Goal: Task Accomplishment & Management: Use online tool/utility

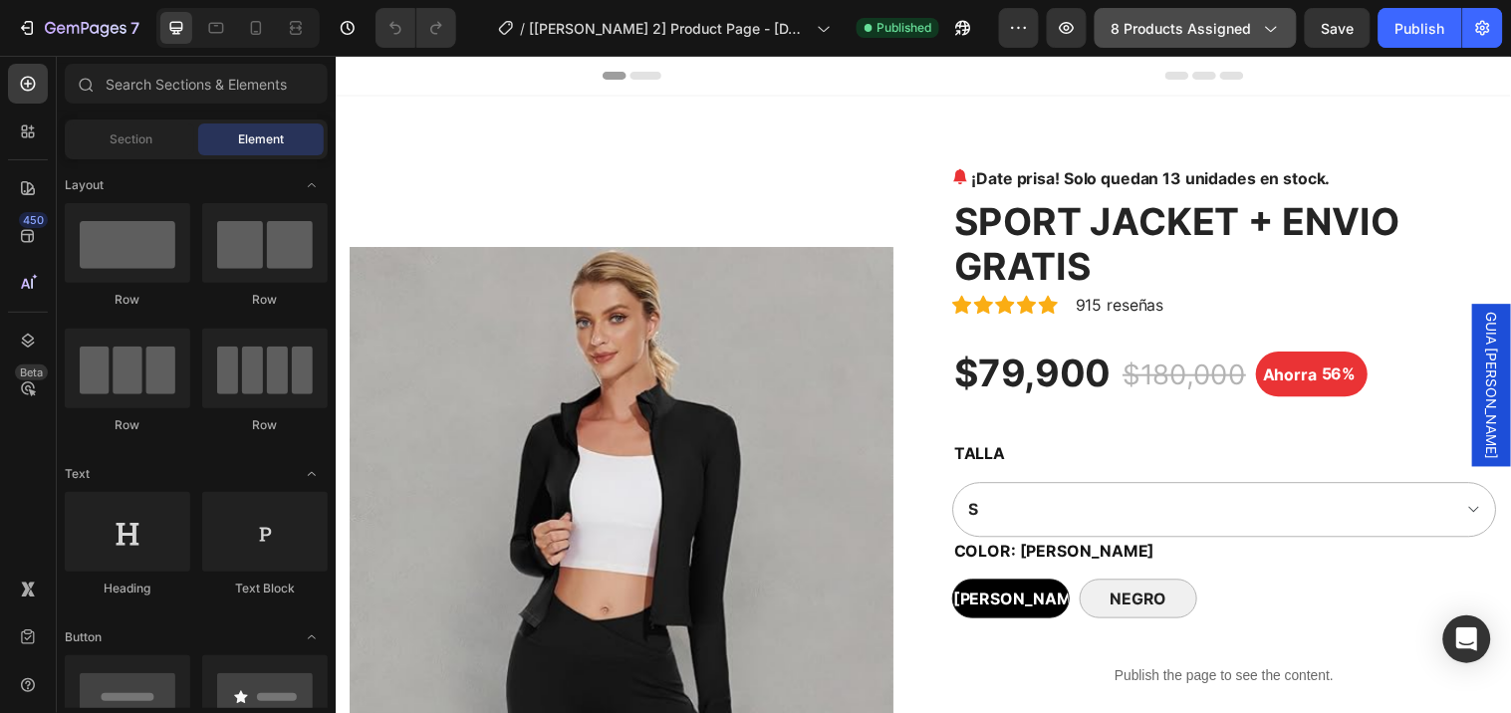
click at [1208, 42] on button "8 products assigned" at bounding box center [1196, 28] width 202 height 40
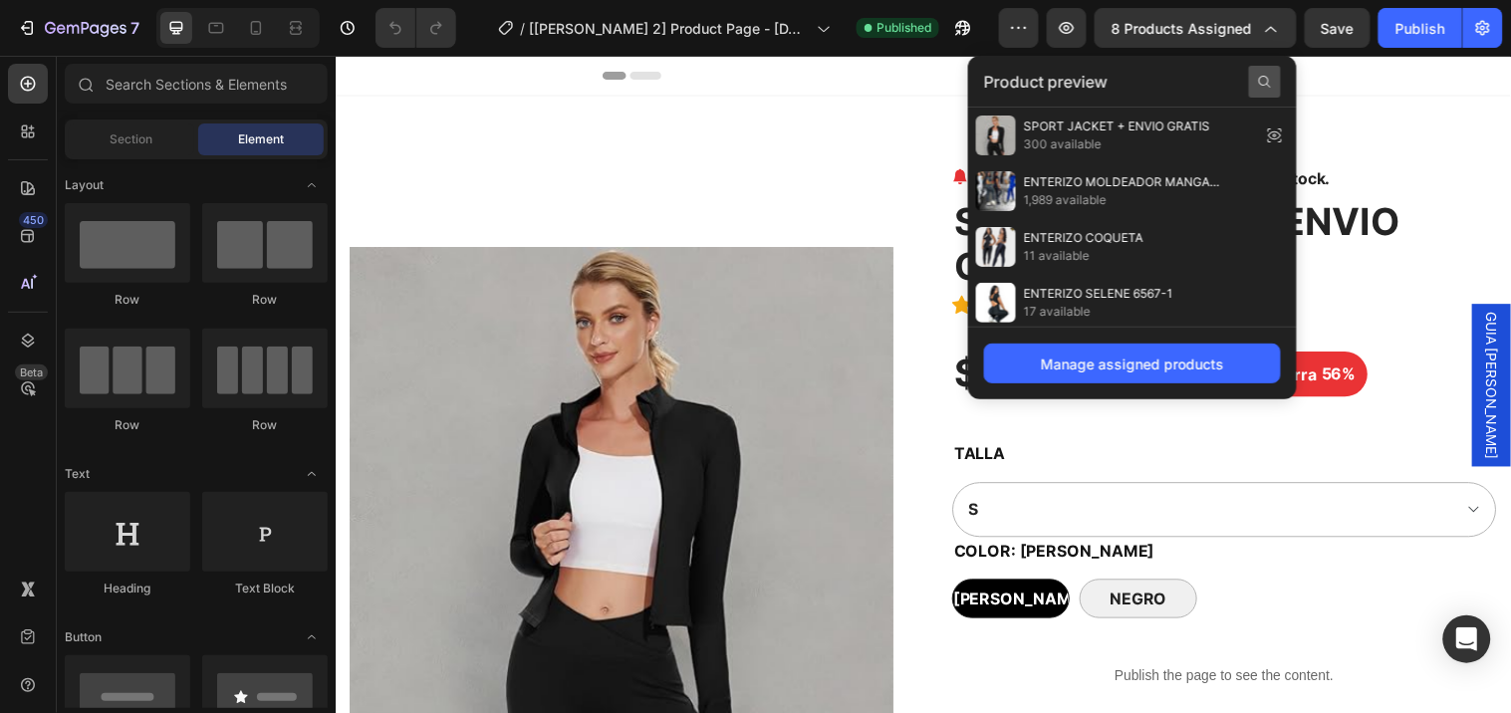
click at [1262, 77] on icon at bounding box center [1265, 82] width 16 height 16
click at [1157, 87] on input "text" at bounding box center [1132, 82] width 297 height 32
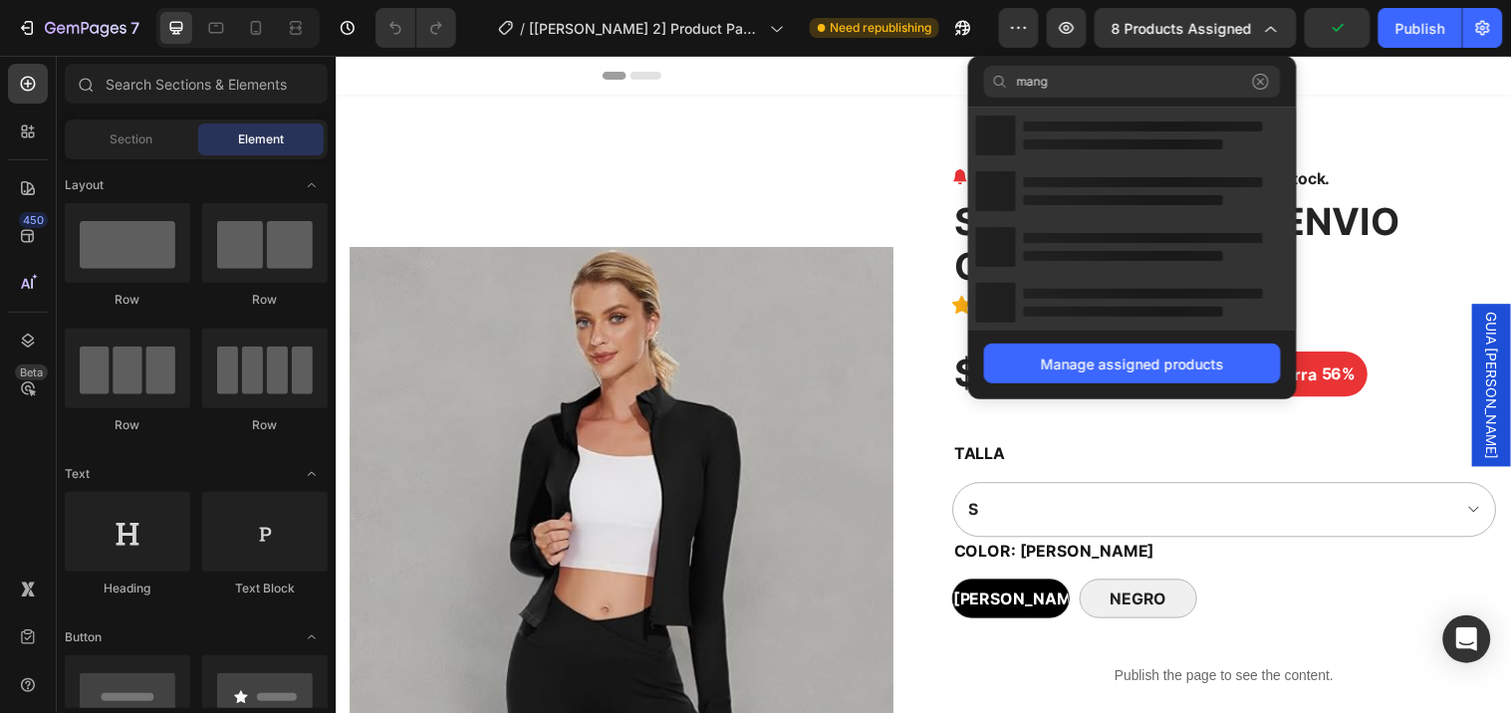
type input "manga"
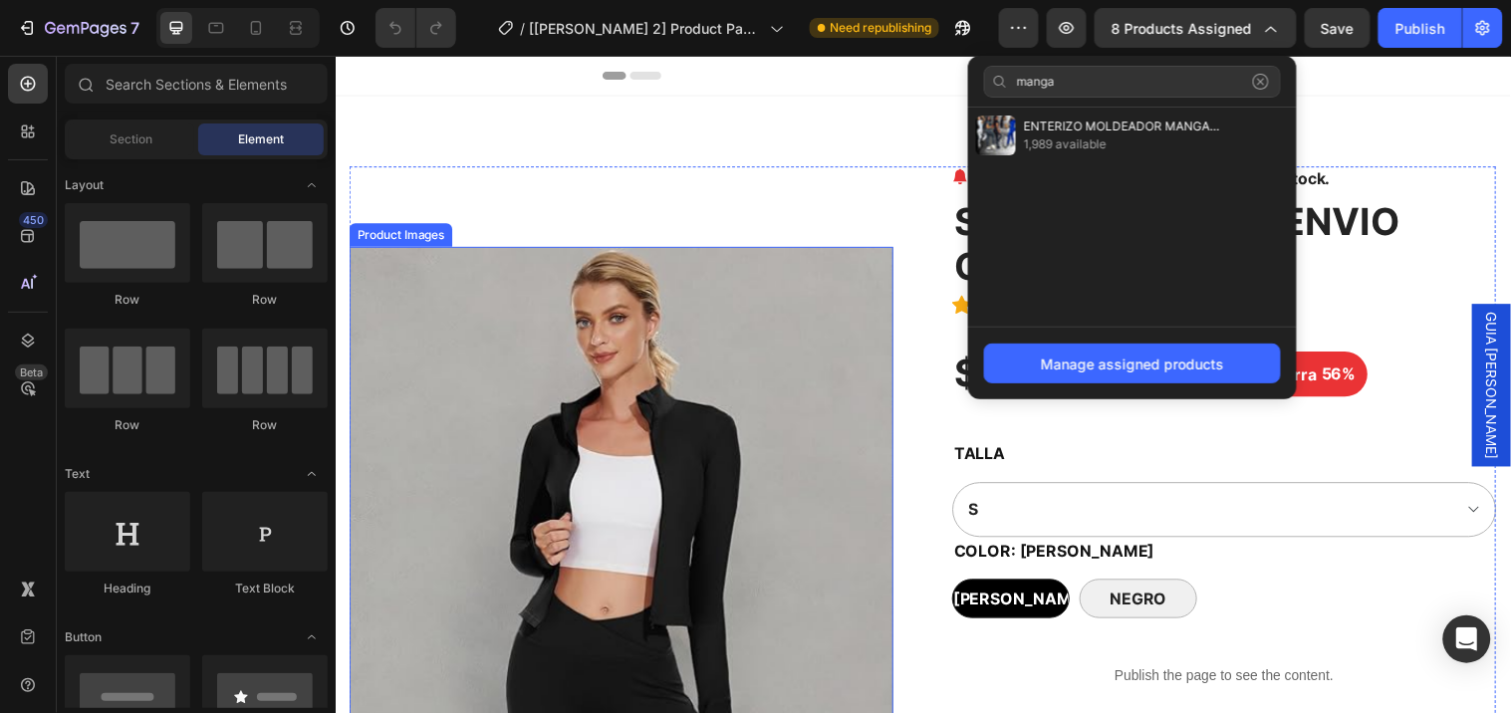
click at [717, 366] on img at bounding box center [626, 525] width 553 height 553
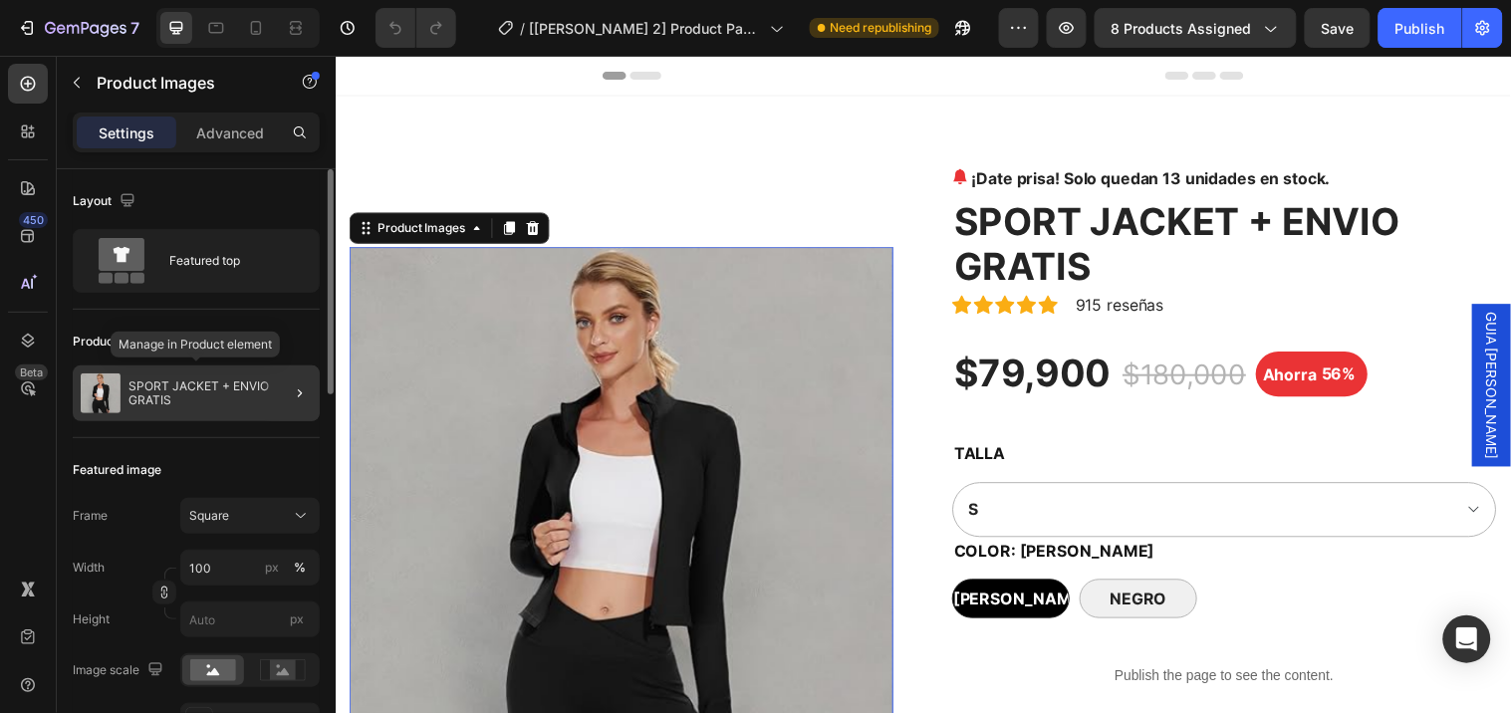
click at [197, 394] on p "SPORT JACKET + ENVIO GRATIS" at bounding box center [220, 394] width 183 height 28
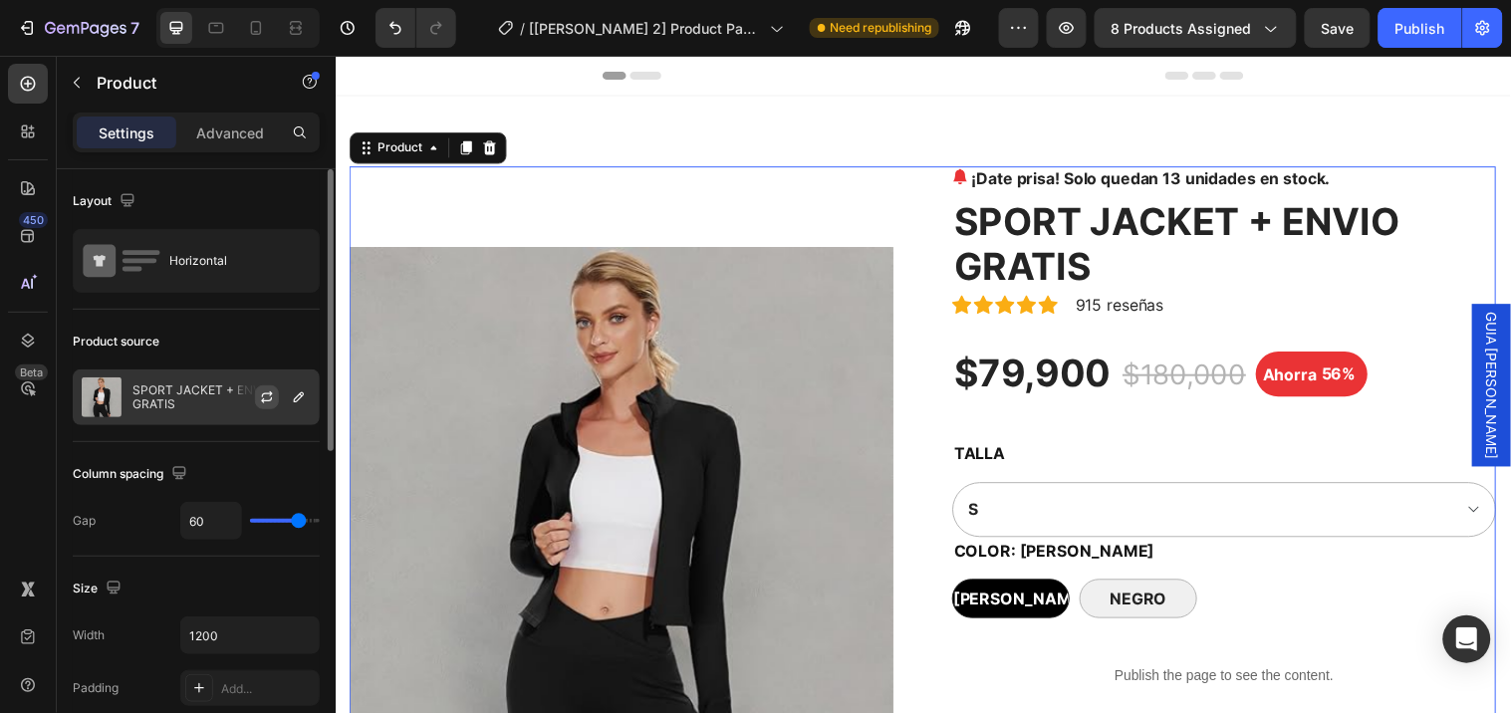
click at [252, 390] on div at bounding box center [275, 398] width 88 height 54
click at [261, 392] on icon "button" at bounding box center [267, 398] width 16 height 16
click at [296, 392] on icon "button" at bounding box center [299, 398] width 16 height 16
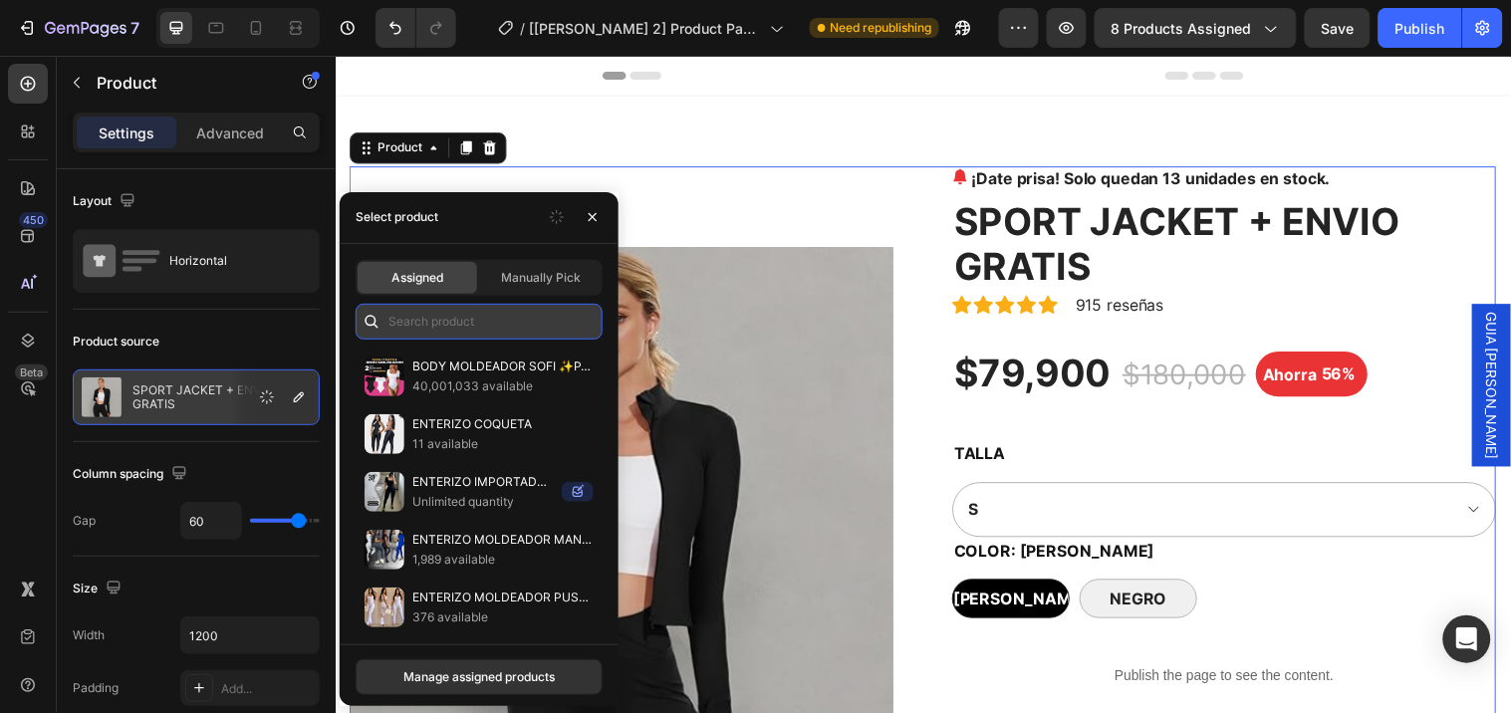
click at [439, 329] on input "text" at bounding box center [479, 322] width 247 height 36
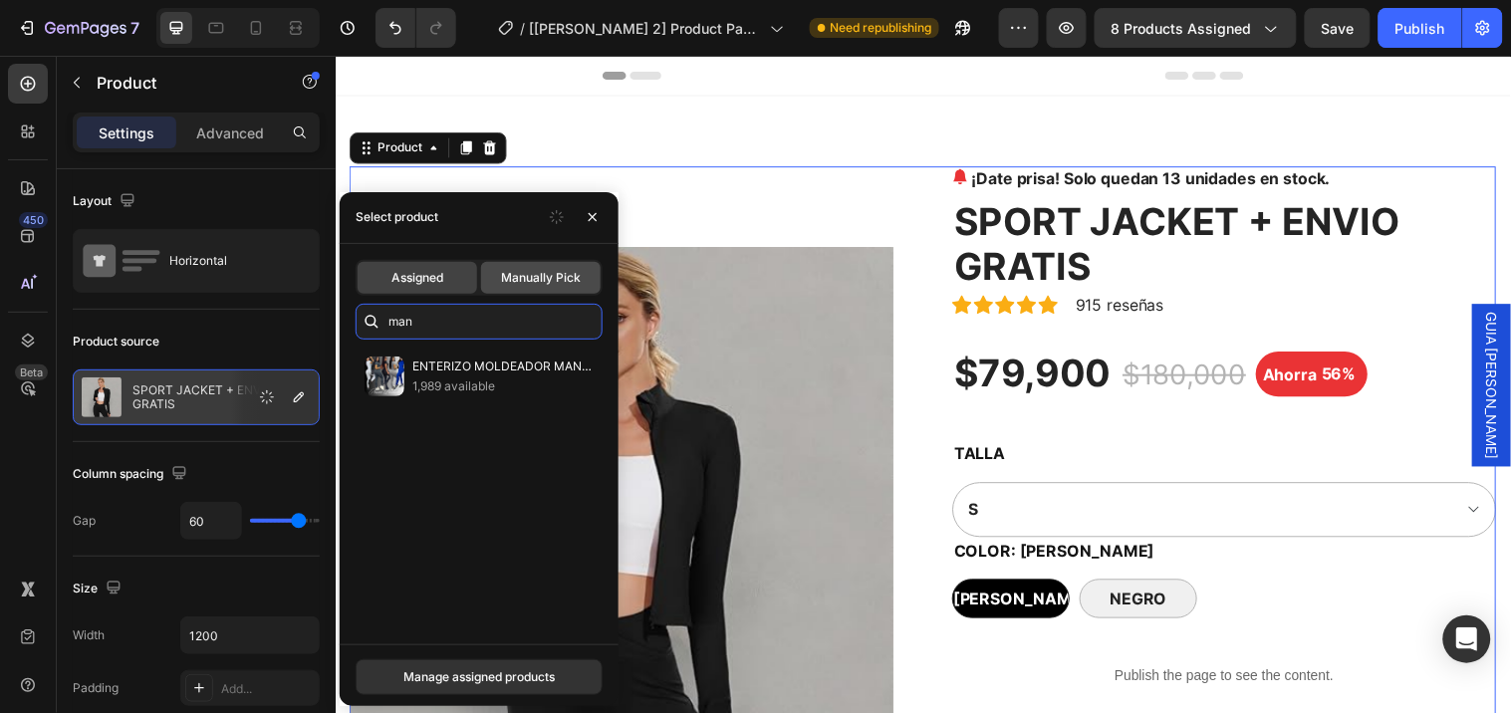
type input "man"
click at [543, 274] on span "Manually Pick" at bounding box center [541, 278] width 80 height 18
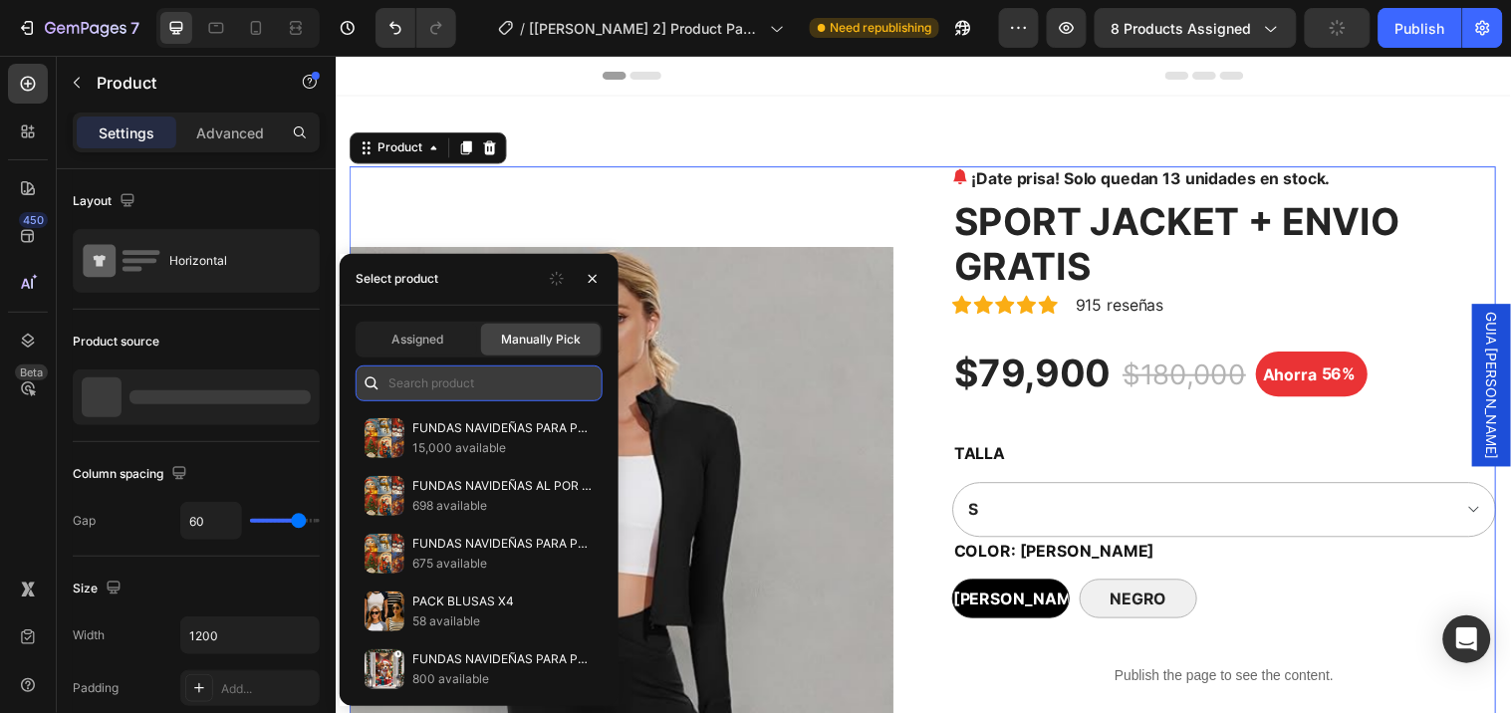
click at [418, 385] on input "text" at bounding box center [479, 384] width 247 height 36
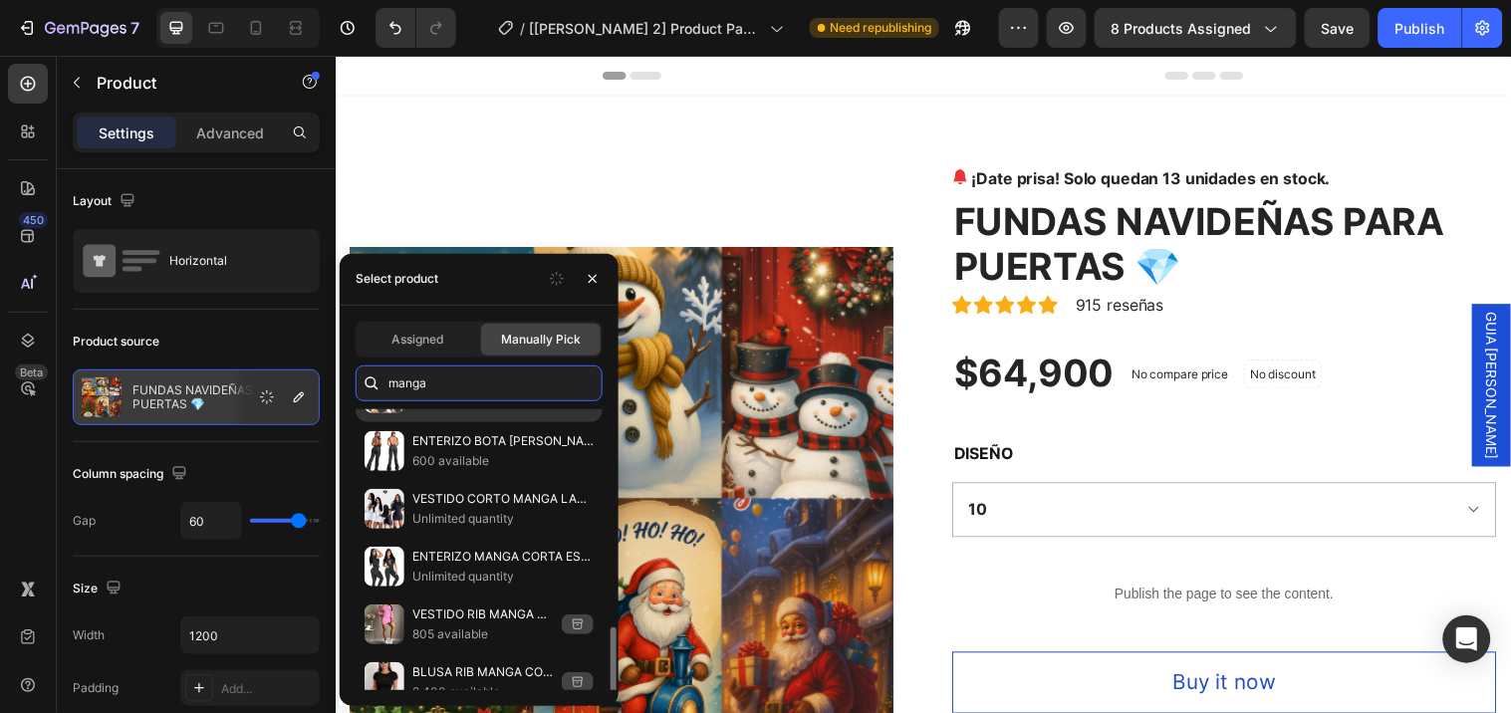
scroll to position [444, 0]
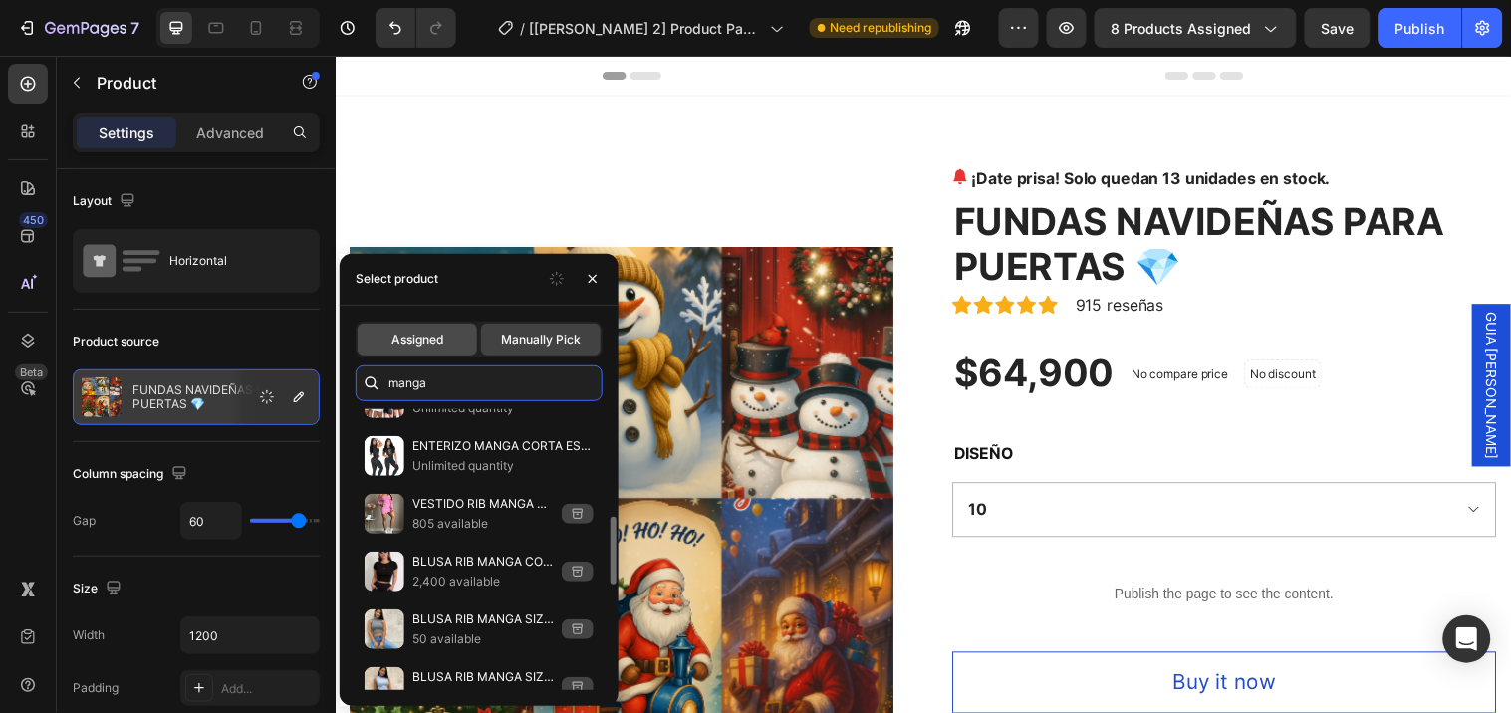
type input "manga"
click at [415, 332] on span "Assigned" at bounding box center [418, 340] width 52 height 18
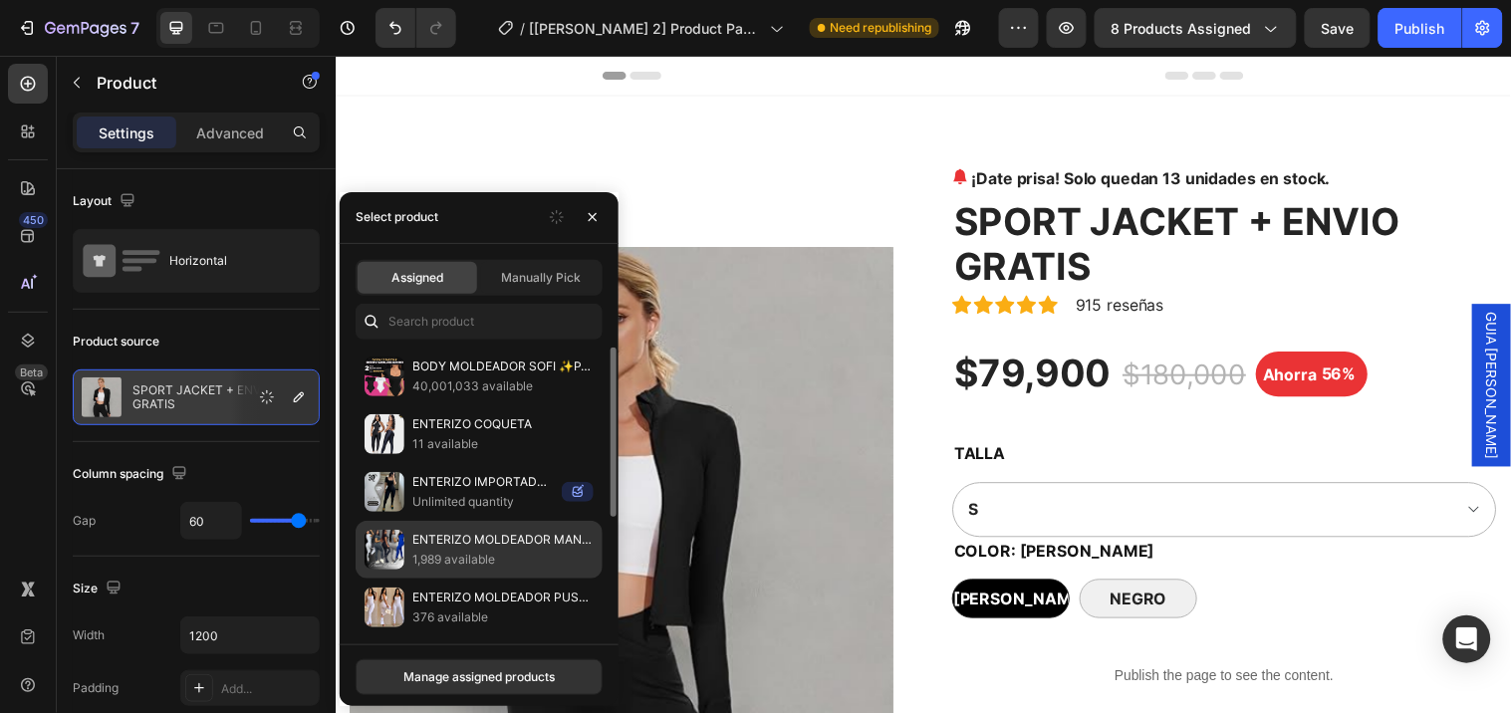
scroll to position [182, 0]
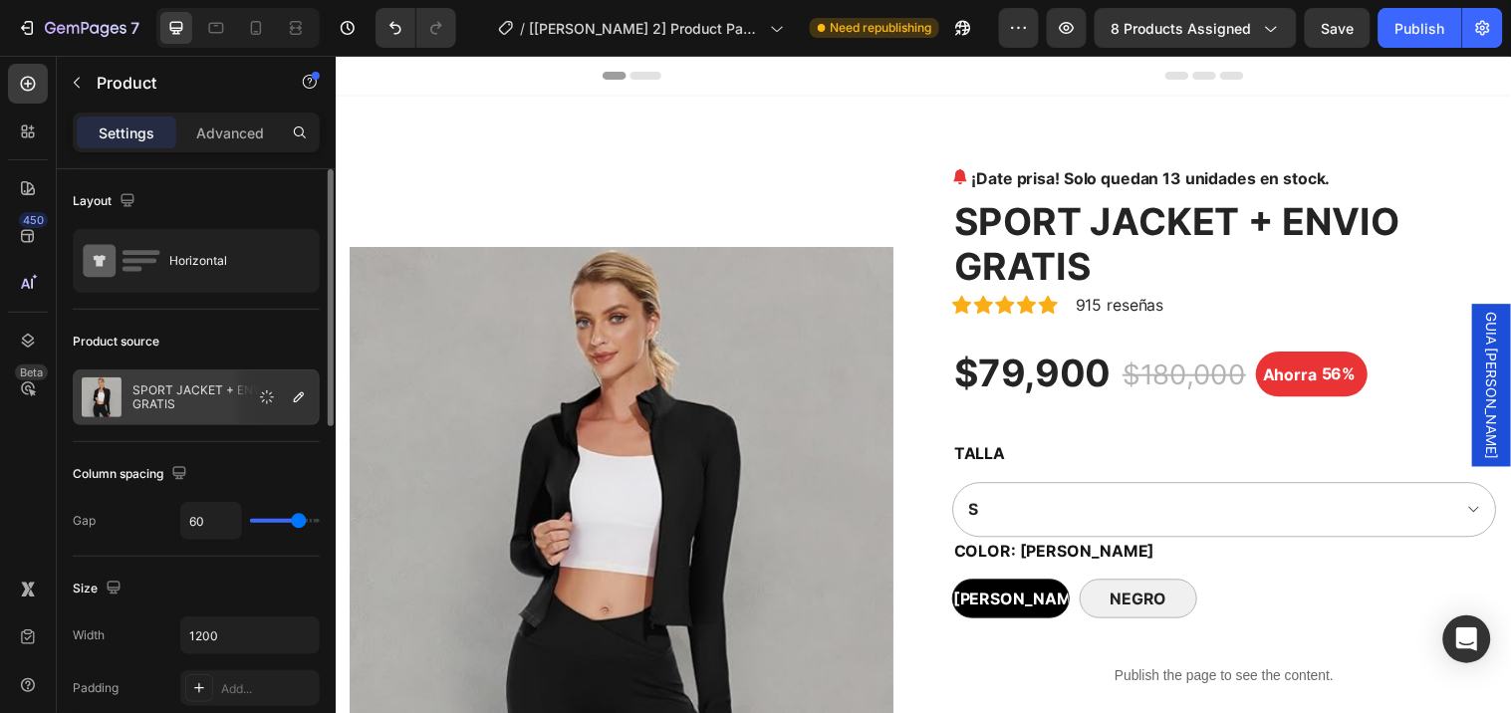
click at [252, 337] on div "Product source" at bounding box center [196, 342] width 247 height 32
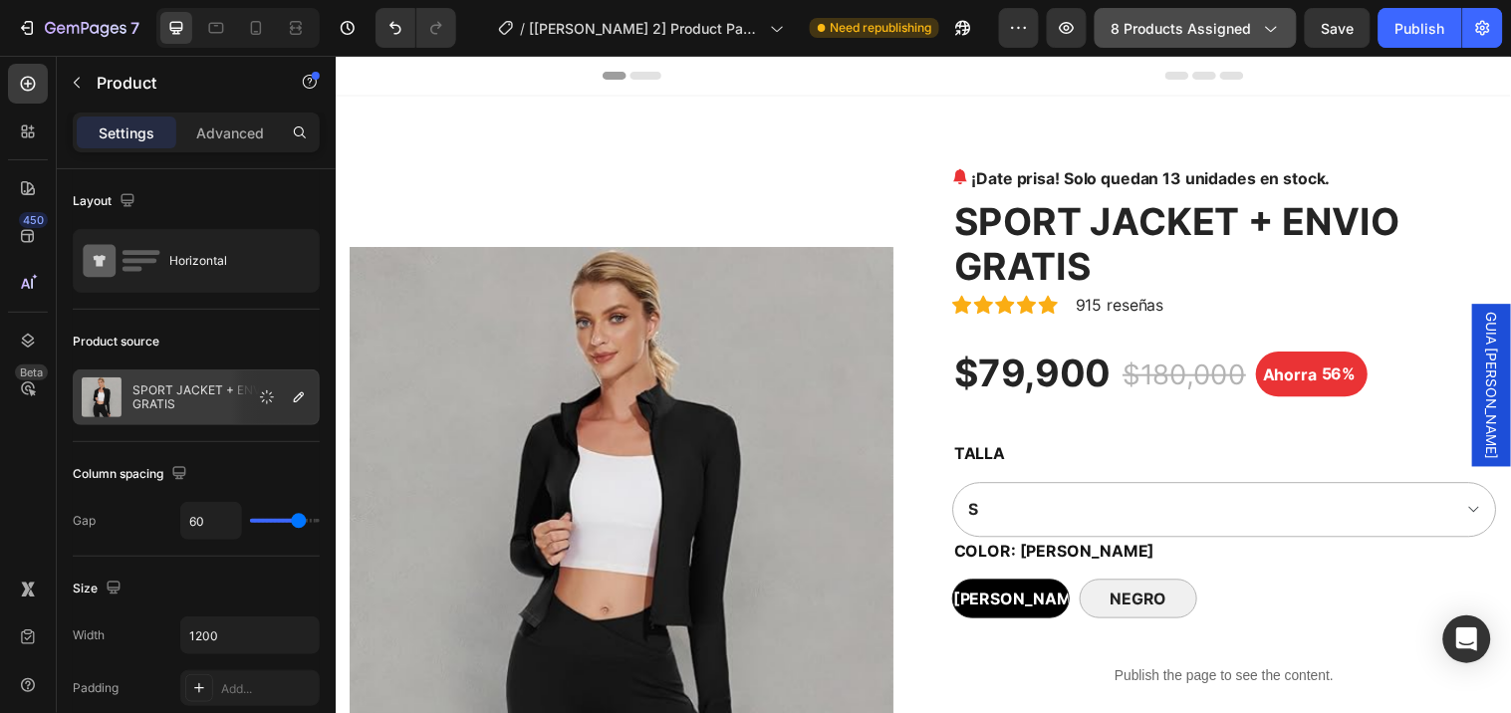
click at [1183, 22] on span "8 products assigned" at bounding box center [1182, 28] width 140 height 21
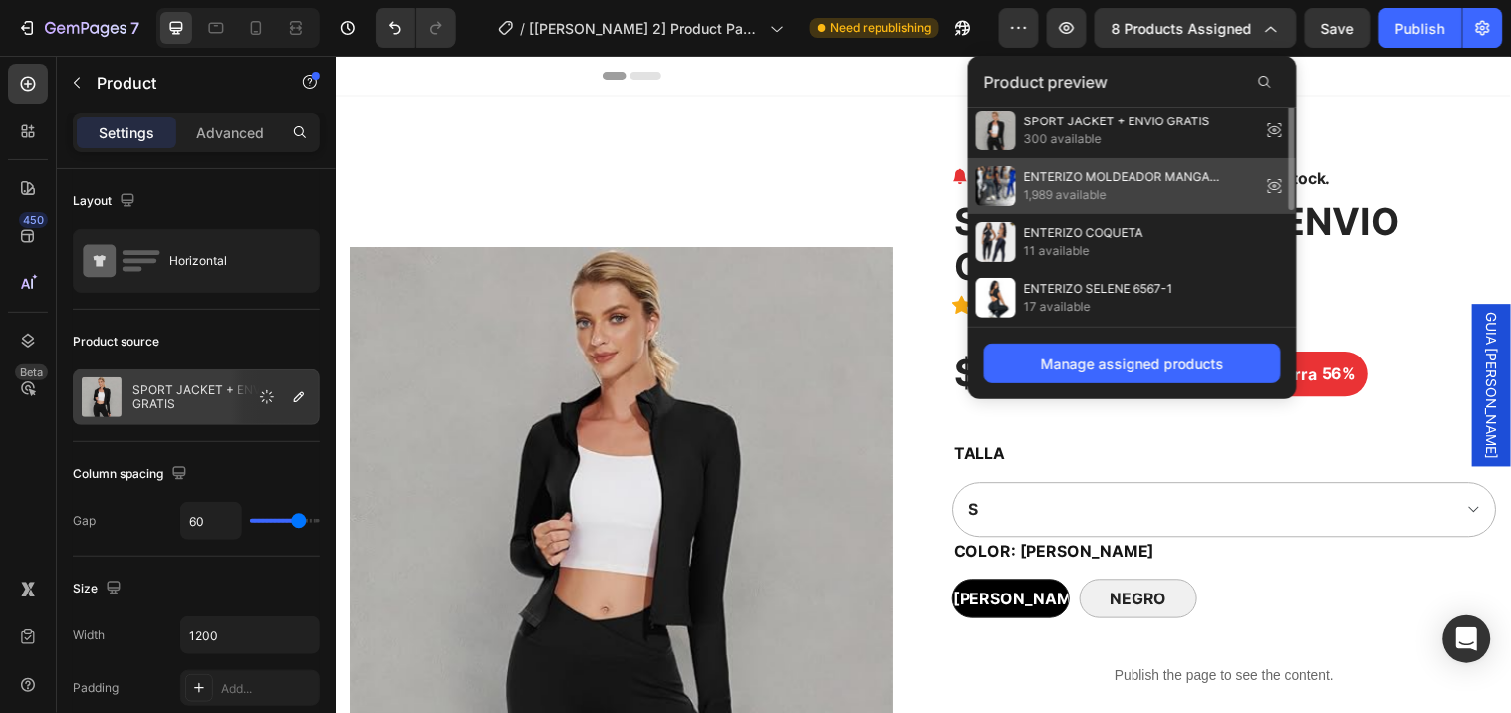
scroll to position [0, 0]
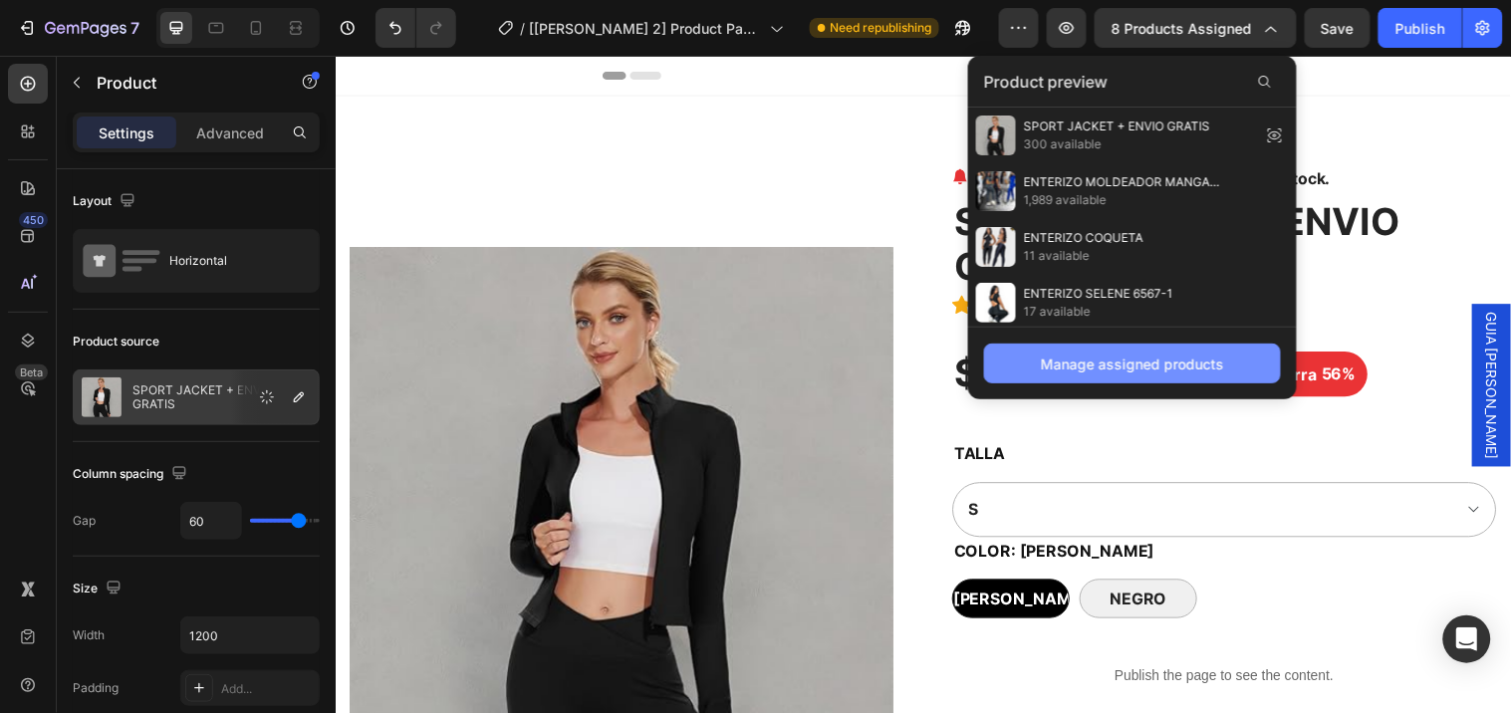
click at [1151, 352] on button "Manage assigned products" at bounding box center [1132, 364] width 297 height 40
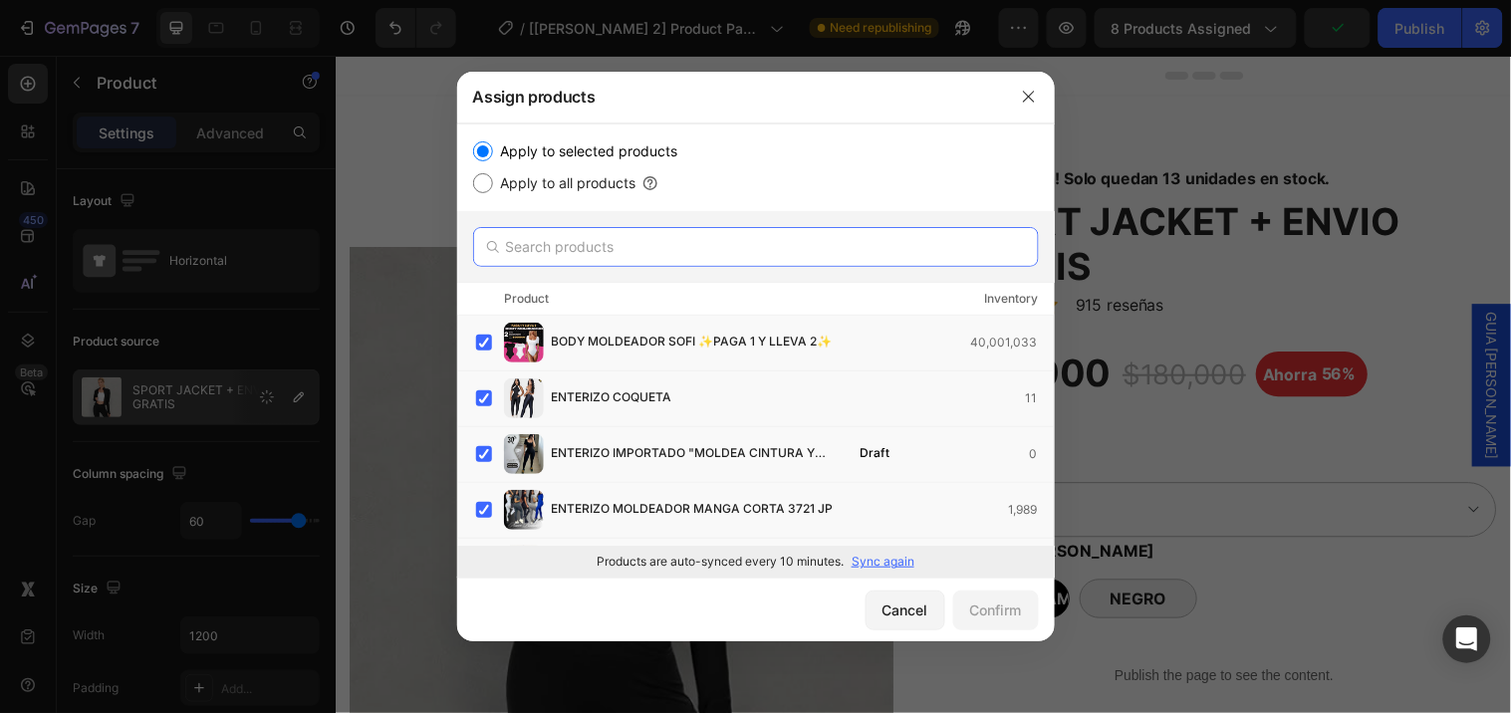
click at [661, 257] on input "text" at bounding box center [756, 247] width 566 height 40
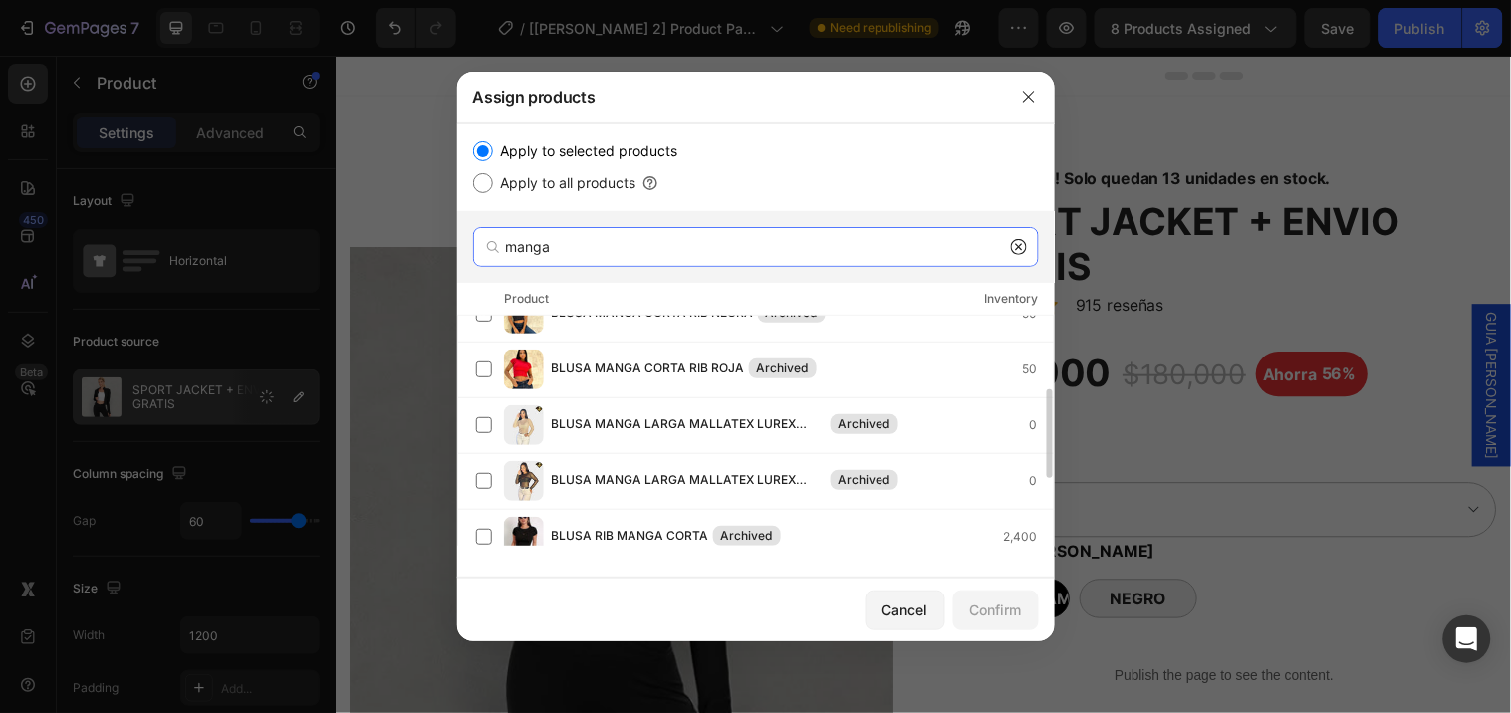
scroll to position [366, 0]
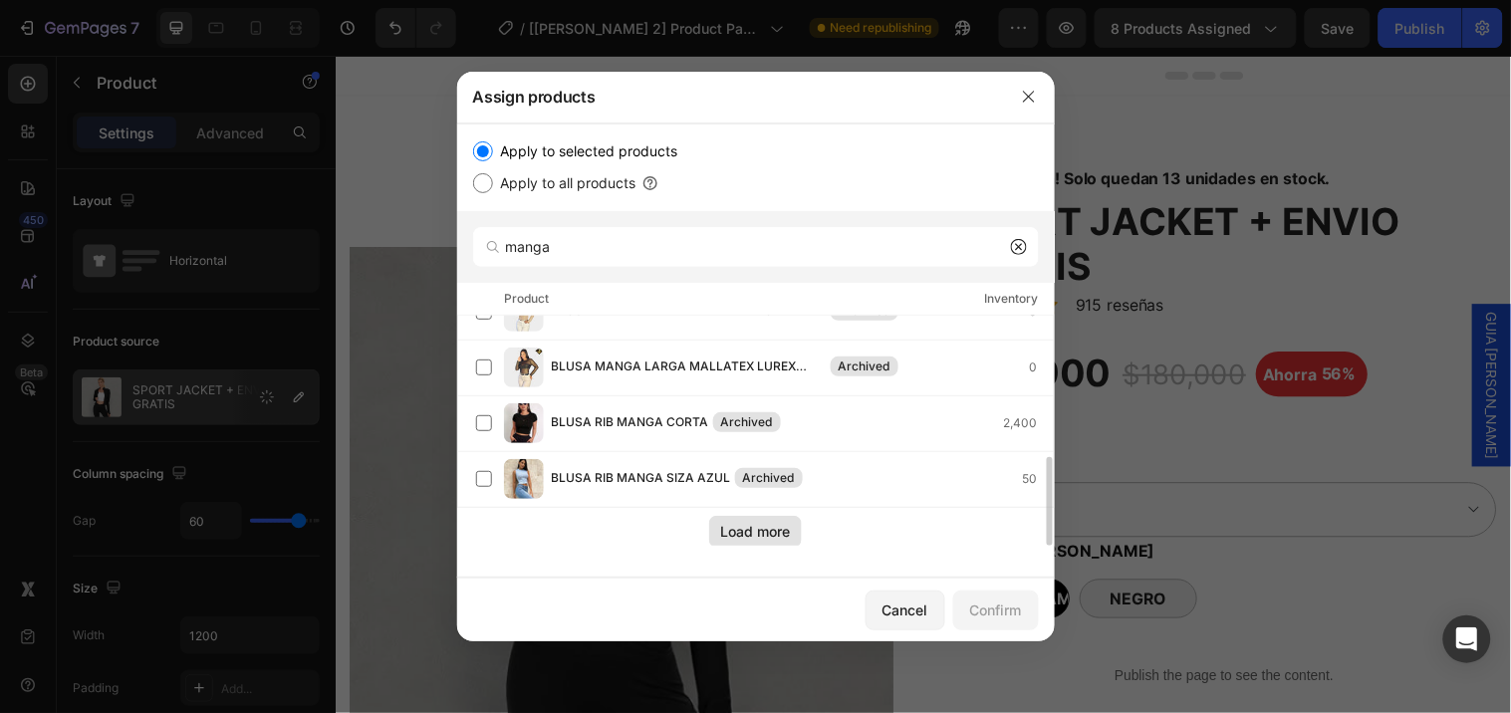
click at [757, 519] on button "Load more" at bounding box center [755, 532] width 93 height 32
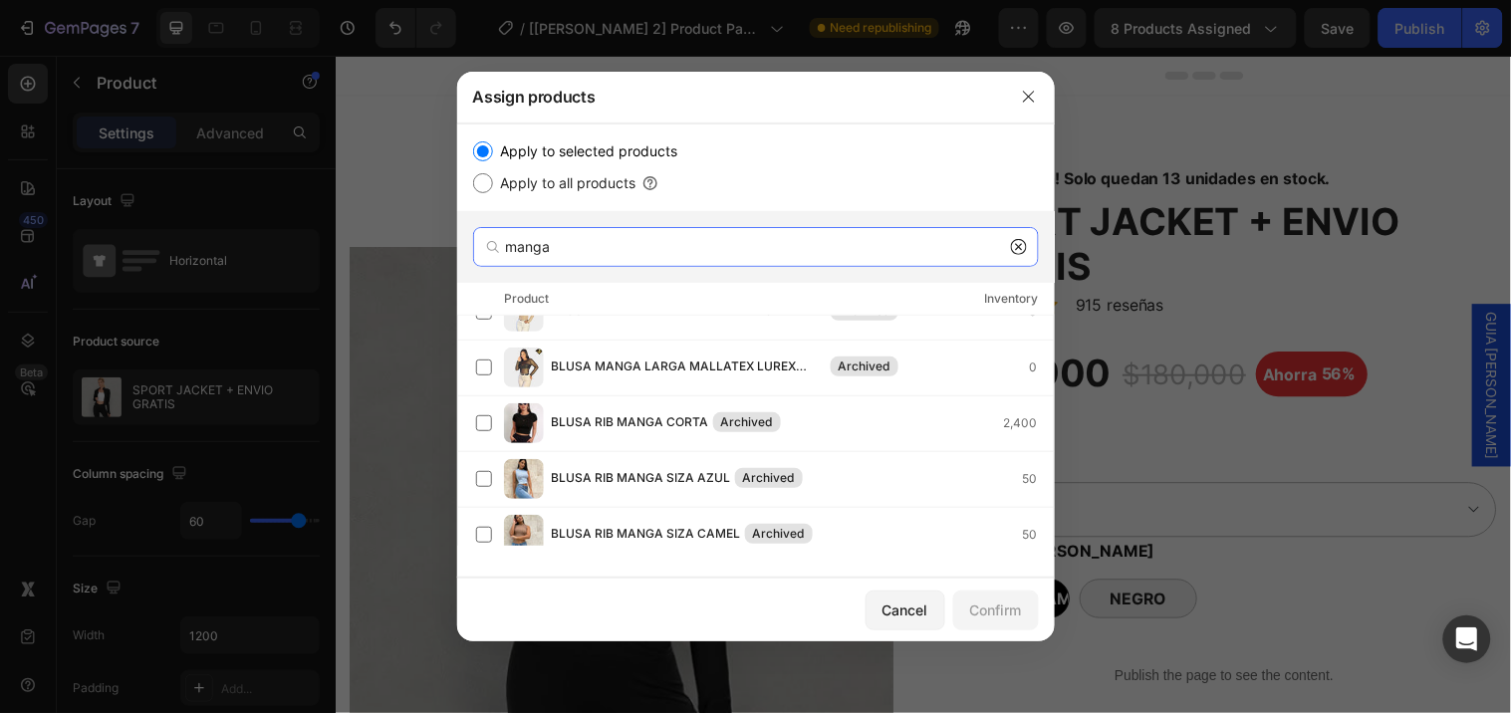
drag, startPoint x: 610, startPoint y: 242, endPoint x: 415, endPoint y: 235, distance: 194.4
click at [415, 235] on div "Assign products Apply to selected products Apply to all products manga Product …" at bounding box center [755, 356] width 1511 height 713
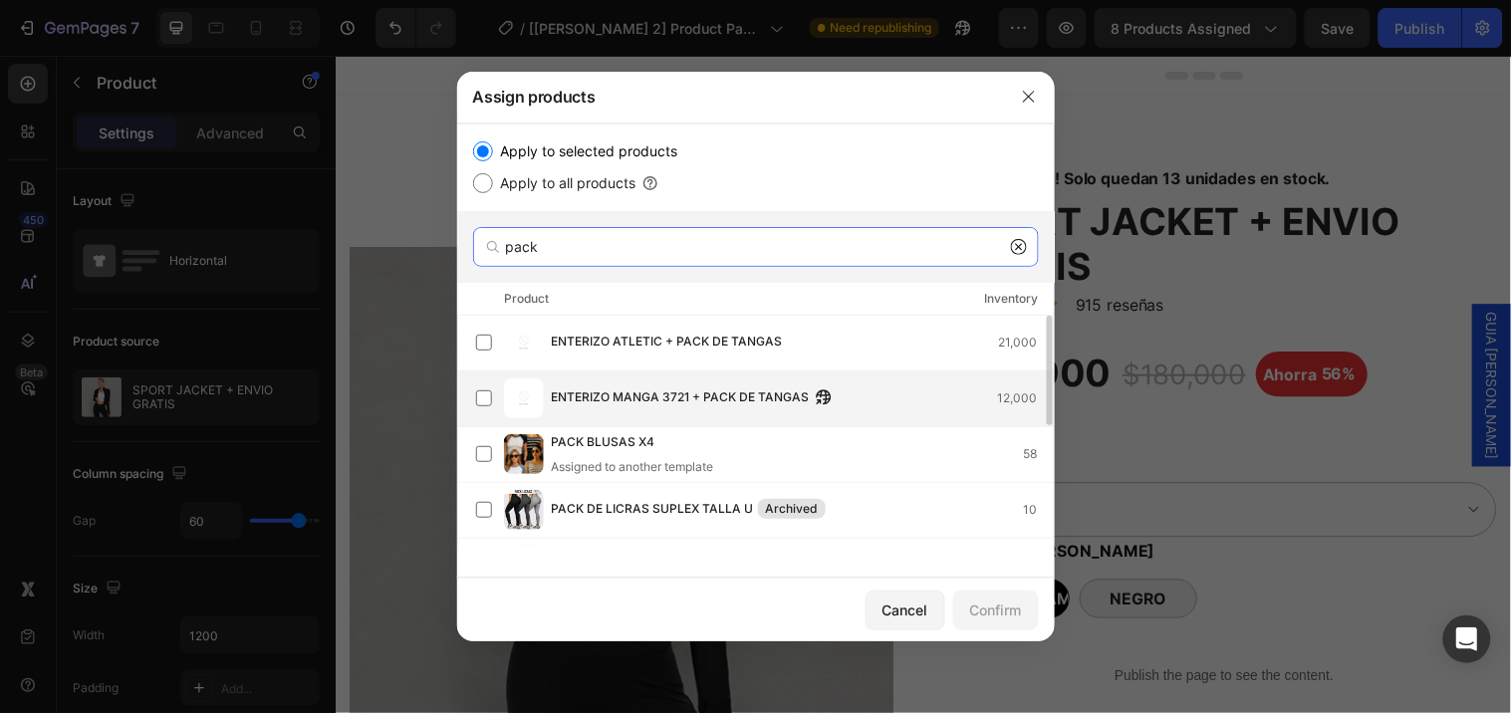
type input "pack"
click at [630, 401] on span "ENTERIZO MANGA 3721 + PACK DE TANGAS" at bounding box center [681, 399] width 258 height 22
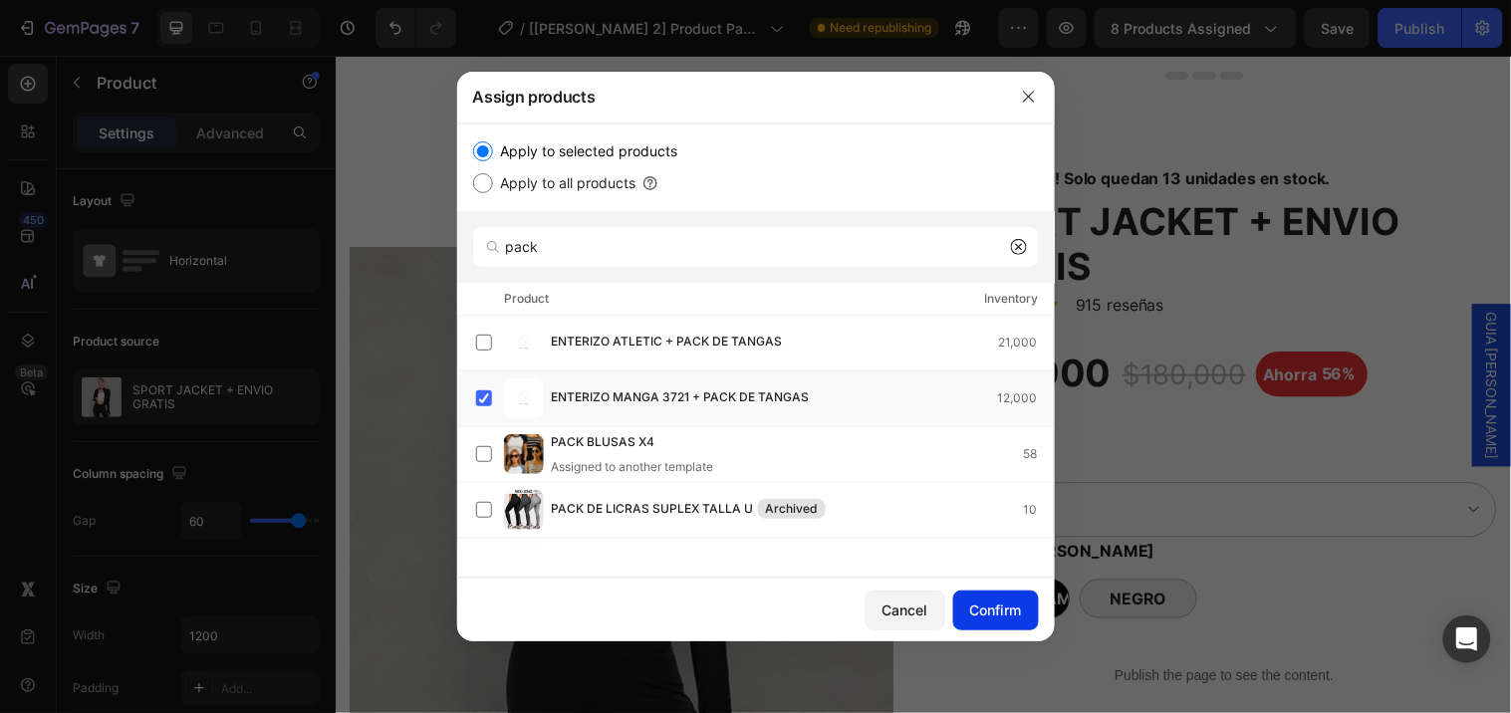
click at [987, 615] on div "Confirm" at bounding box center [996, 610] width 52 height 21
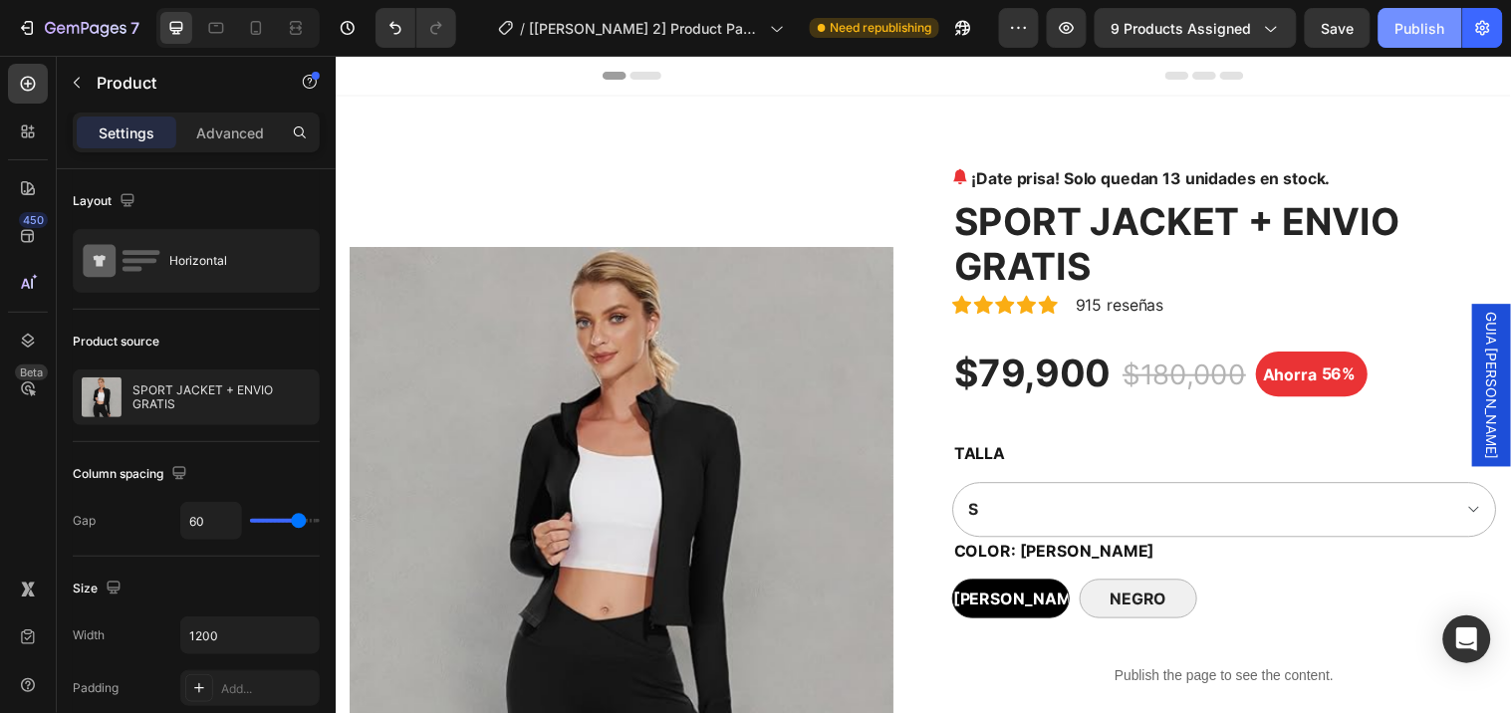
click at [1411, 26] on div "Publish" at bounding box center [1421, 28] width 50 height 21
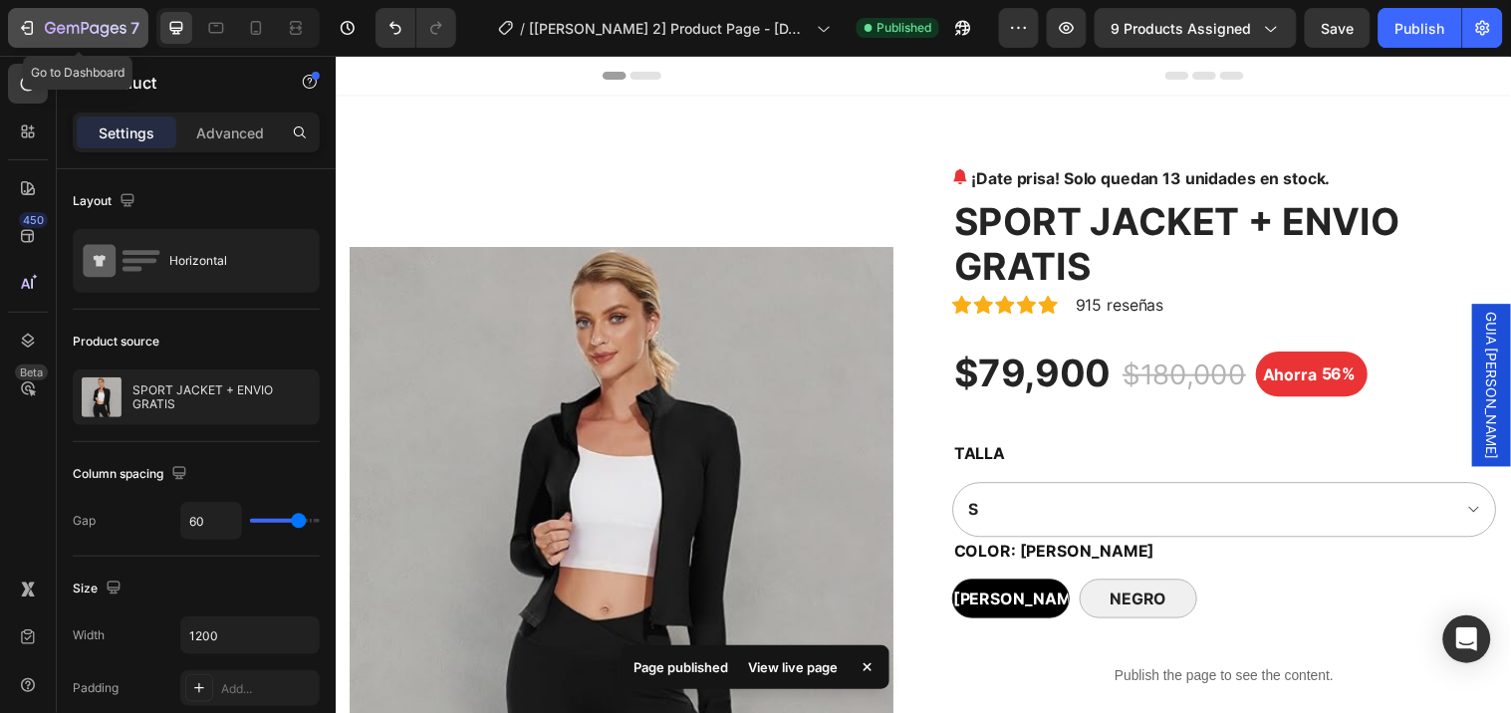
click at [55, 37] on icon "button" at bounding box center [86, 29] width 82 height 17
